Goal: Task Accomplishment & Management: Manage account settings

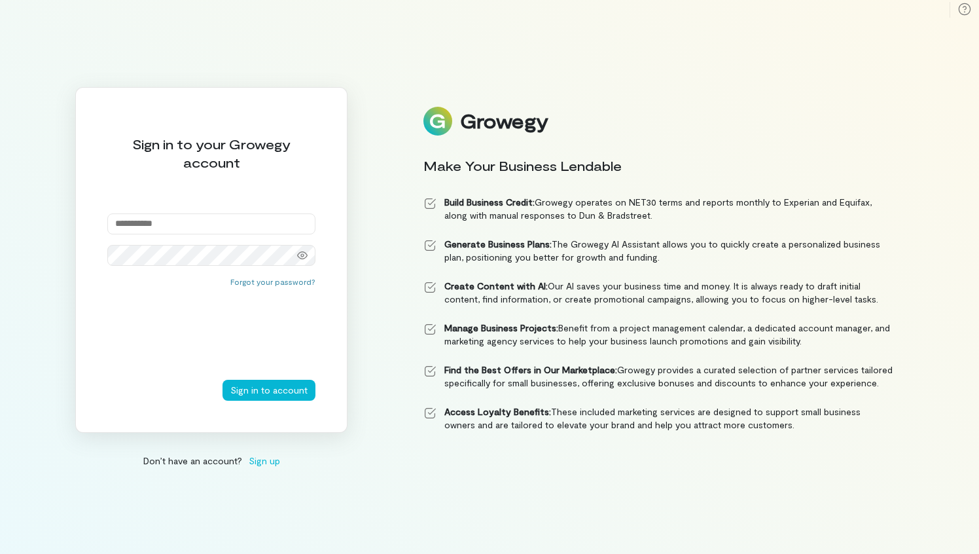
click at [208, 228] on input "email" at bounding box center [211, 223] width 208 height 21
type input "**********"
click at [262, 387] on button "Sign in to account" at bounding box center [268, 389] width 93 height 21
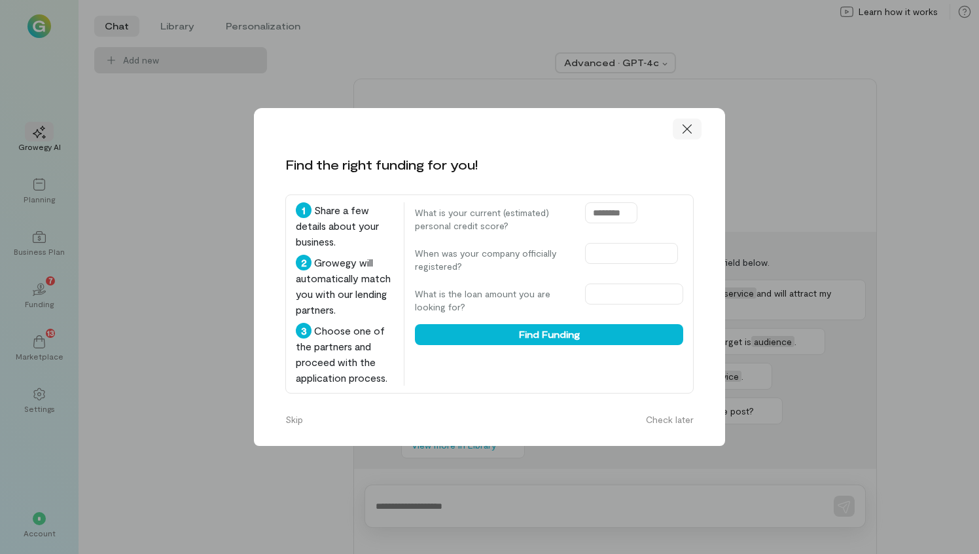
click at [686, 130] on icon at bounding box center [686, 128] width 9 height 9
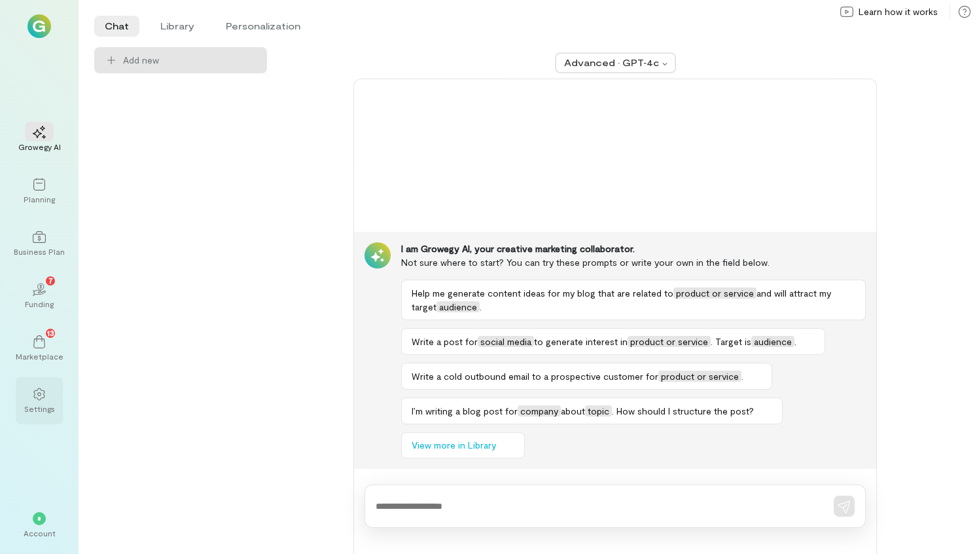
click at [41, 388] on icon at bounding box center [39, 393] width 13 height 13
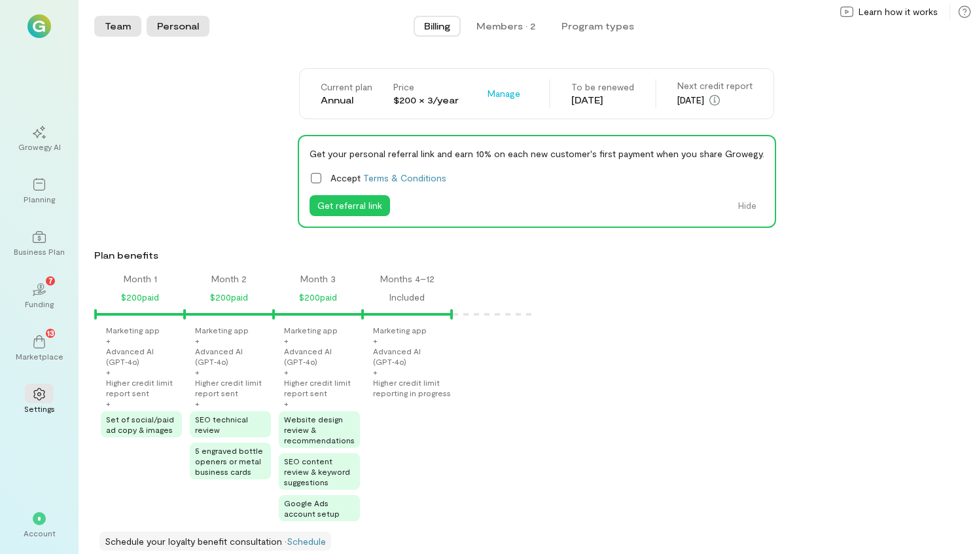
click at [181, 22] on button "Personal" at bounding box center [178, 26] width 63 height 21
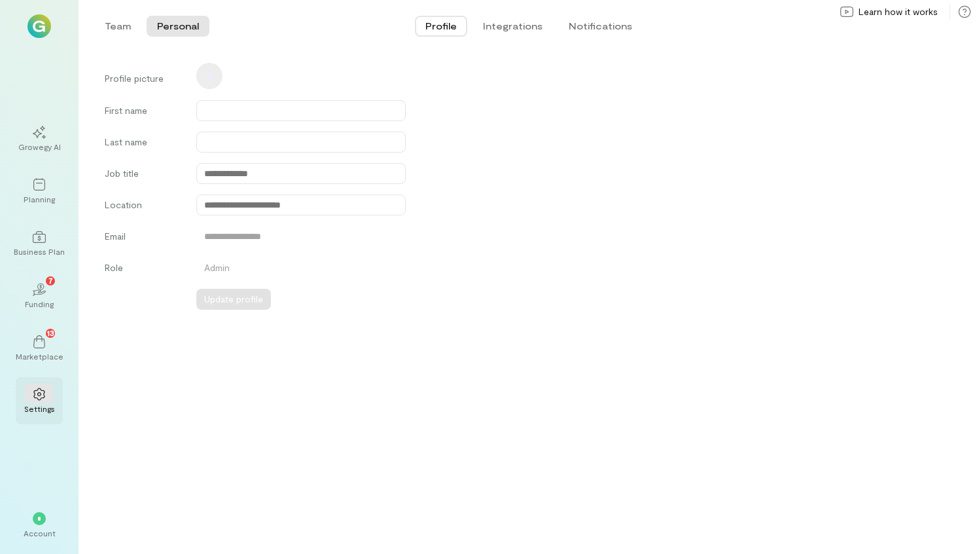
click at [39, 392] on icon at bounding box center [38, 394] width 11 height 12
click at [40, 230] on icon at bounding box center [39, 236] width 13 height 13
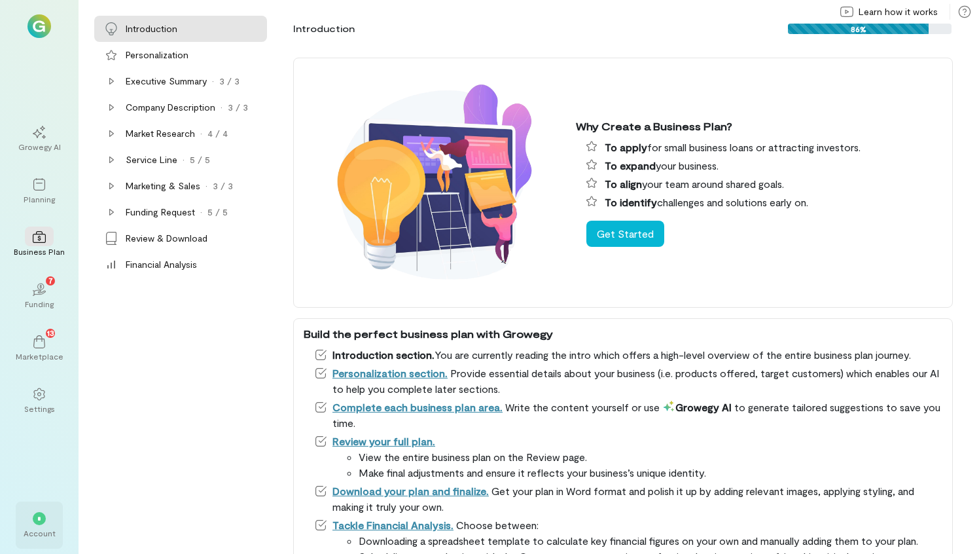
click at [41, 517] on div "*" at bounding box center [39, 518] width 13 height 13
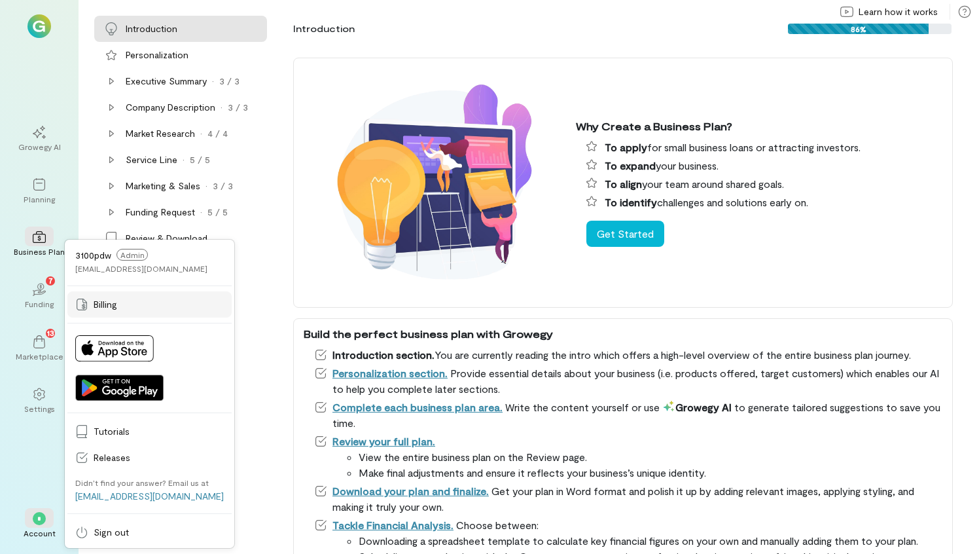
click at [97, 300] on span "Billing" at bounding box center [159, 304] width 130 height 13
